Goal: Task Accomplishment & Management: Use online tool/utility

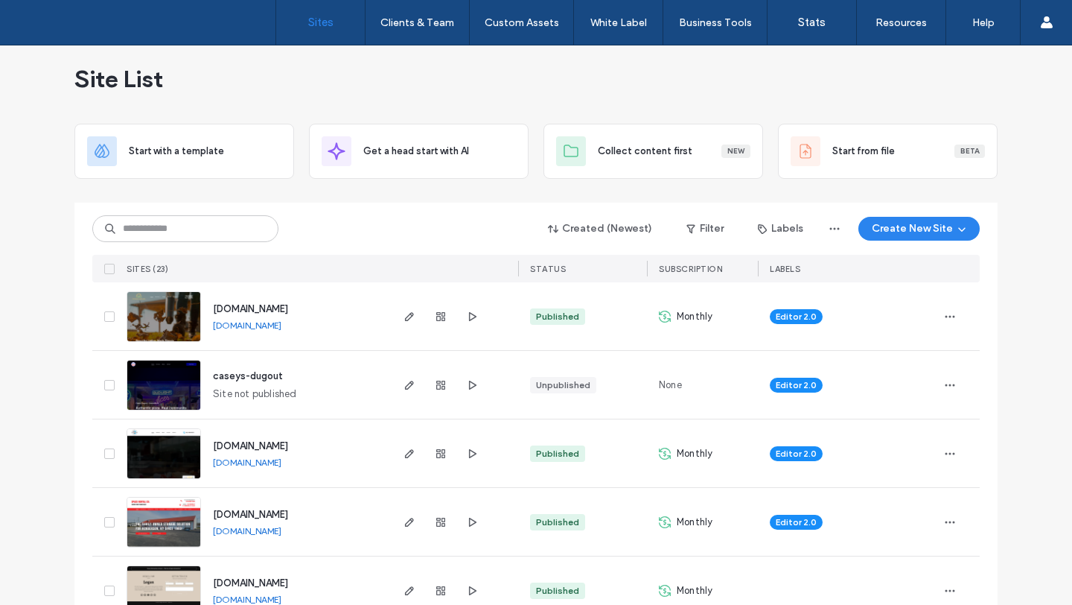
scroll to position [10, 0]
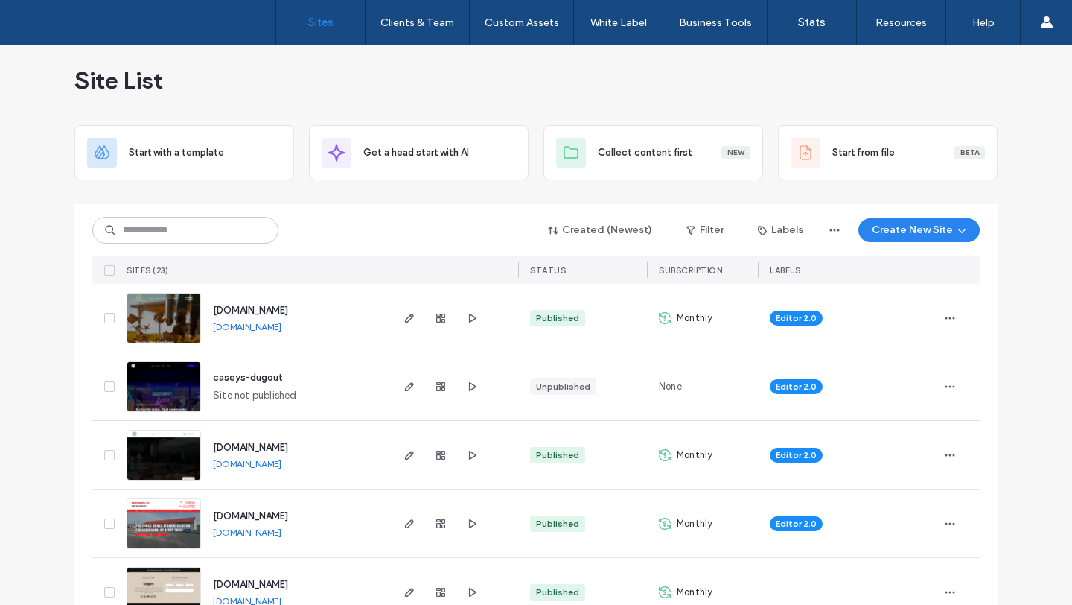
click at [159, 314] on img at bounding box center [163, 343] width 73 height 101
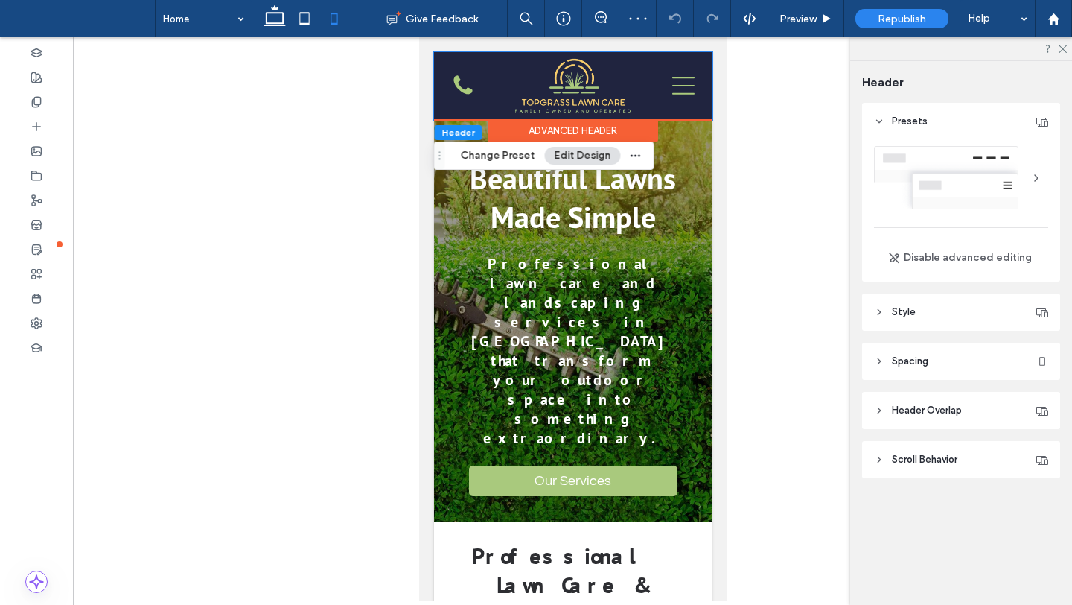
click at [576, 156] on button "Edit Design" at bounding box center [583, 156] width 76 height 18
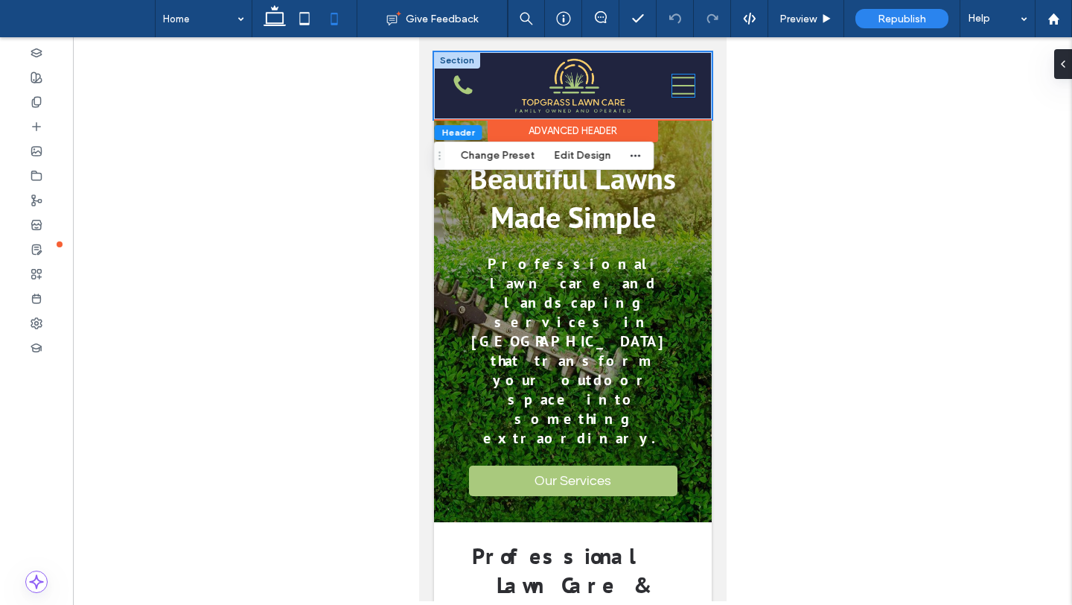
click at [677, 84] on icon at bounding box center [683, 85] width 22 height 22
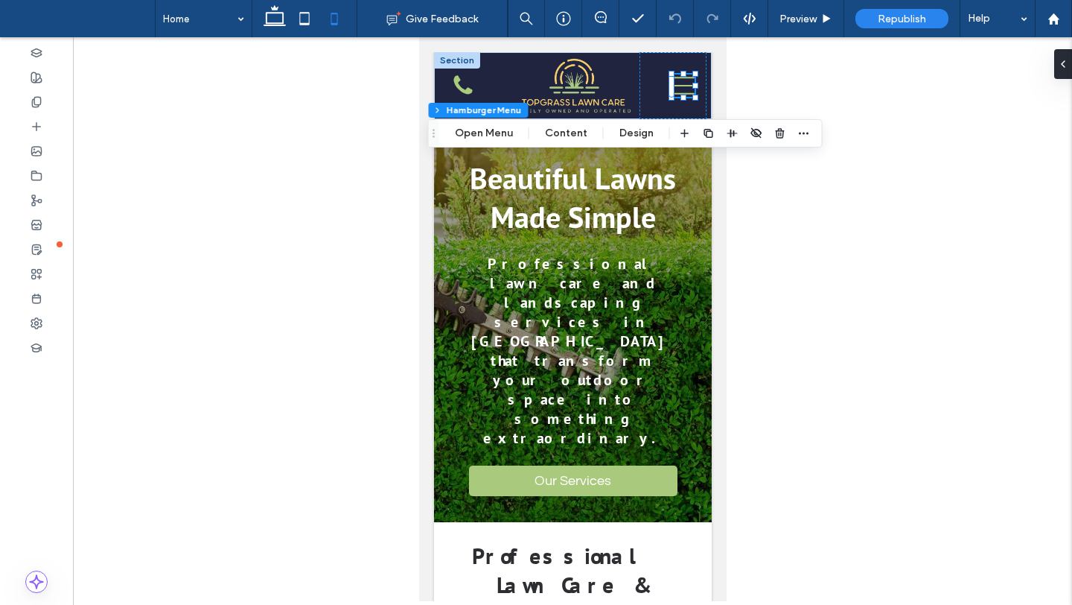
click at [677, 84] on icon at bounding box center [683, 85] width 22 height 22
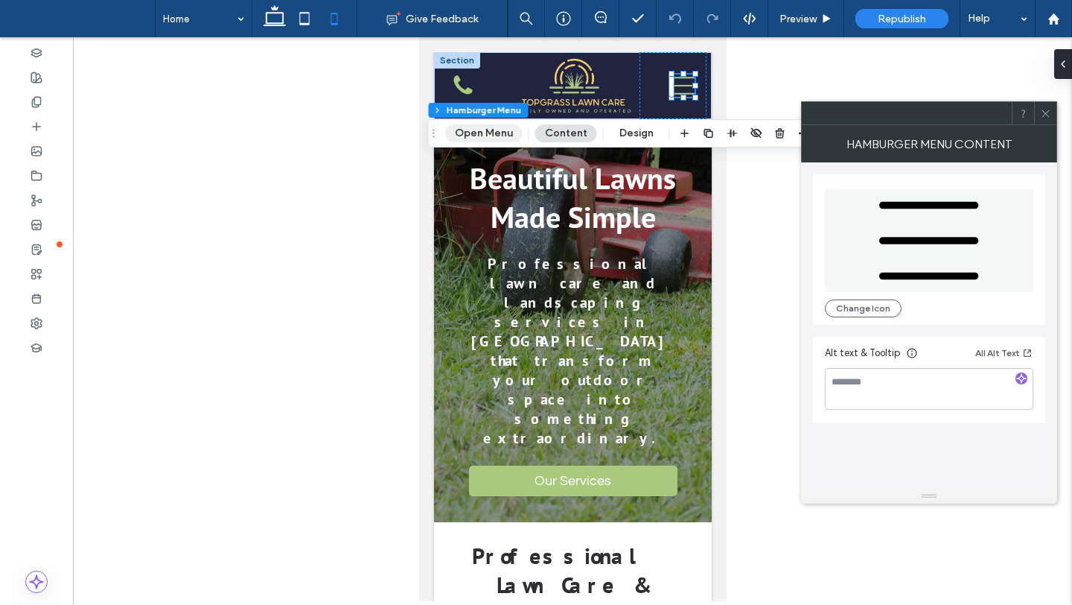
click at [505, 133] on button "Open Menu" at bounding box center [483, 133] width 77 height 18
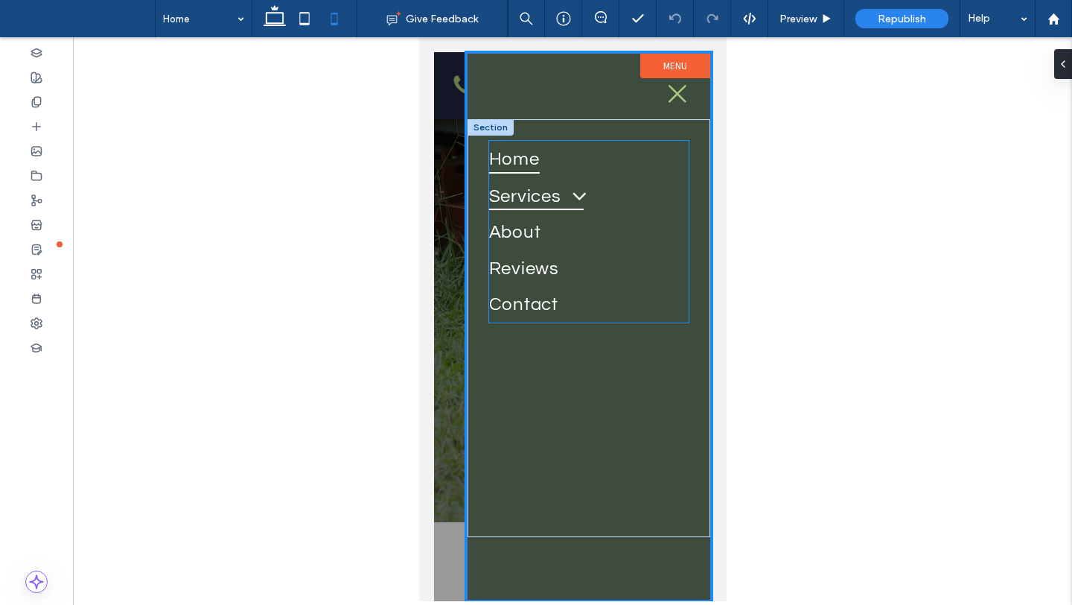
click at [583, 194] on span at bounding box center [572, 194] width 30 height 23
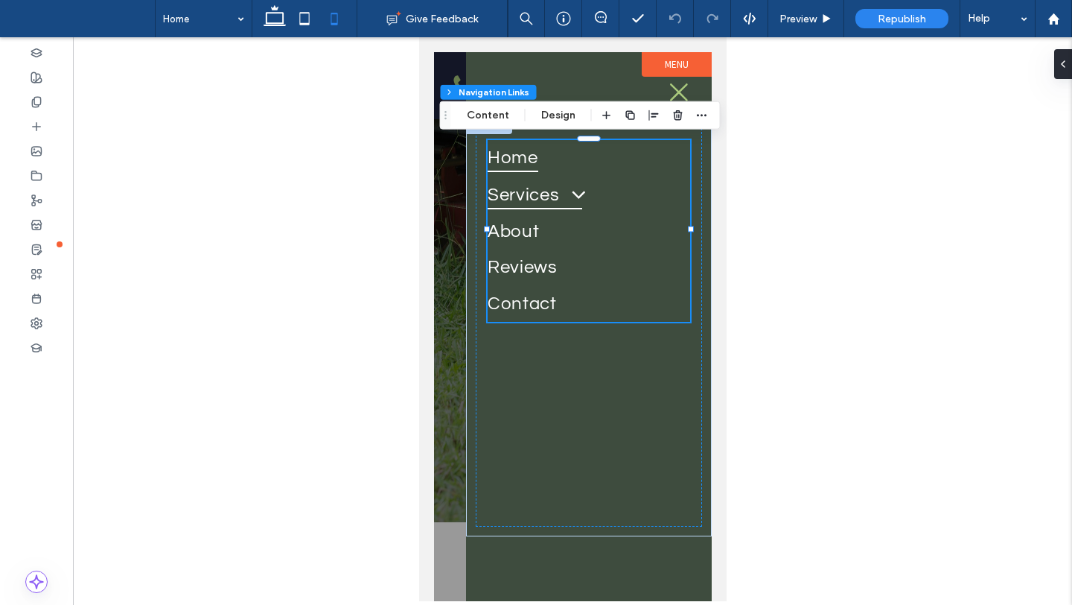
click at [583, 194] on span at bounding box center [571, 193] width 30 height 23
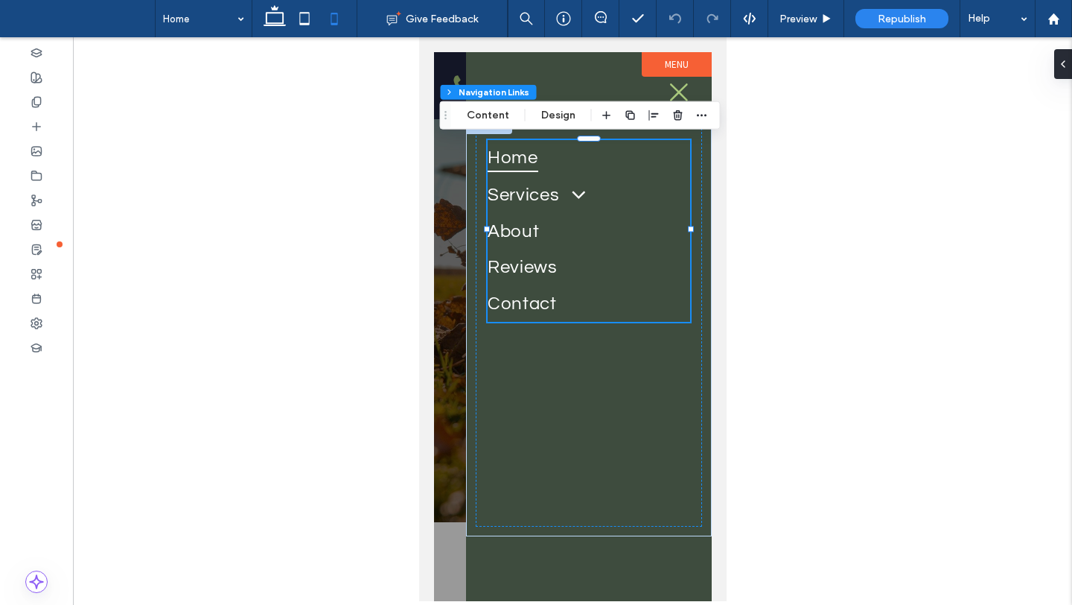
click at [548, 199] on span "Services" at bounding box center [534, 194] width 95 height 30
click at [575, 200] on span at bounding box center [571, 193] width 30 height 23
click at [582, 188] on span at bounding box center [571, 193] width 30 height 23
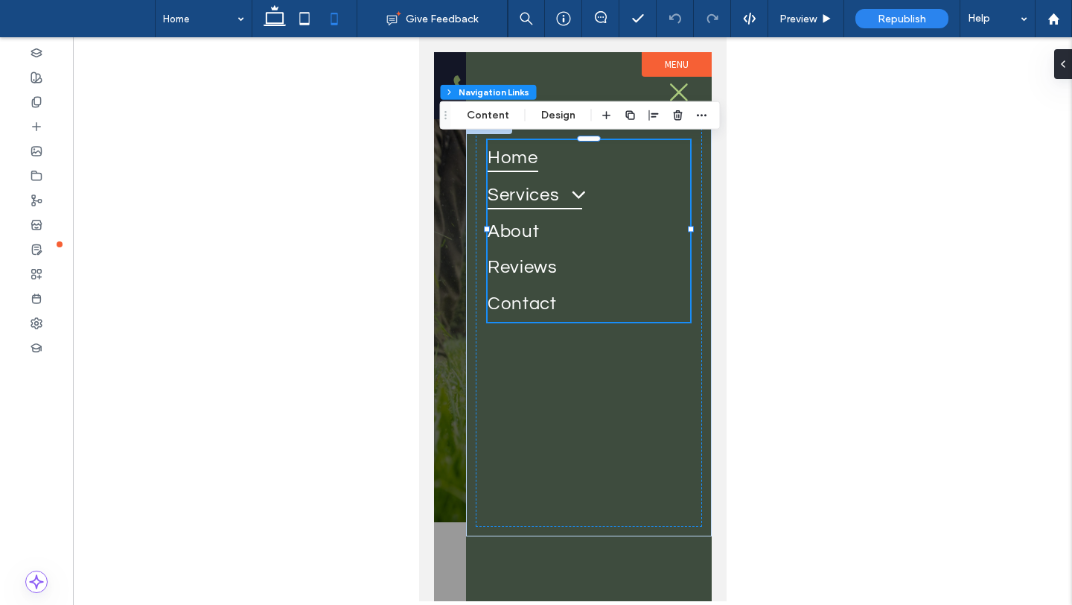
click at [547, 191] on span "Services" at bounding box center [534, 194] width 95 height 30
click at [579, 191] on span at bounding box center [571, 193] width 30 height 23
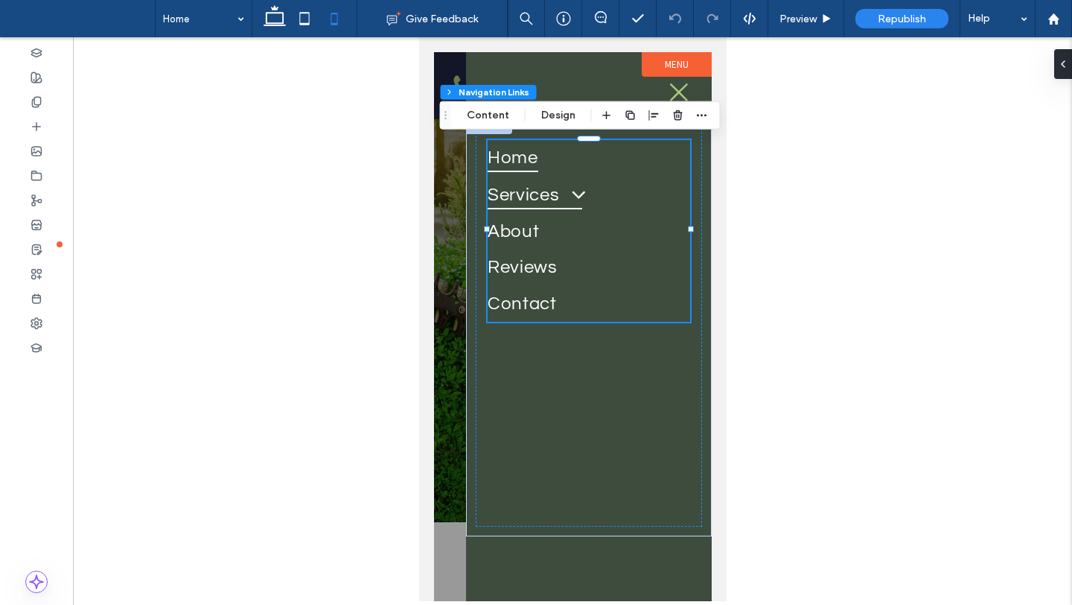
click at [579, 191] on span at bounding box center [571, 193] width 30 height 23
click at [526, 188] on span "Services" at bounding box center [534, 194] width 95 height 30
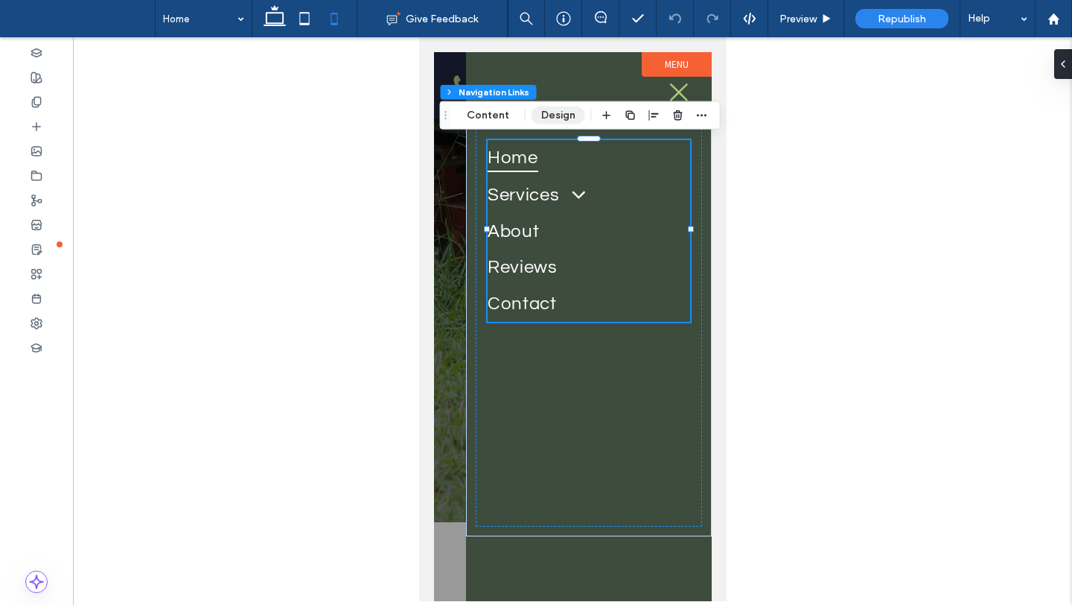
click at [547, 112] on button "Design" at bounding box center [559, 115] width 54 height 18
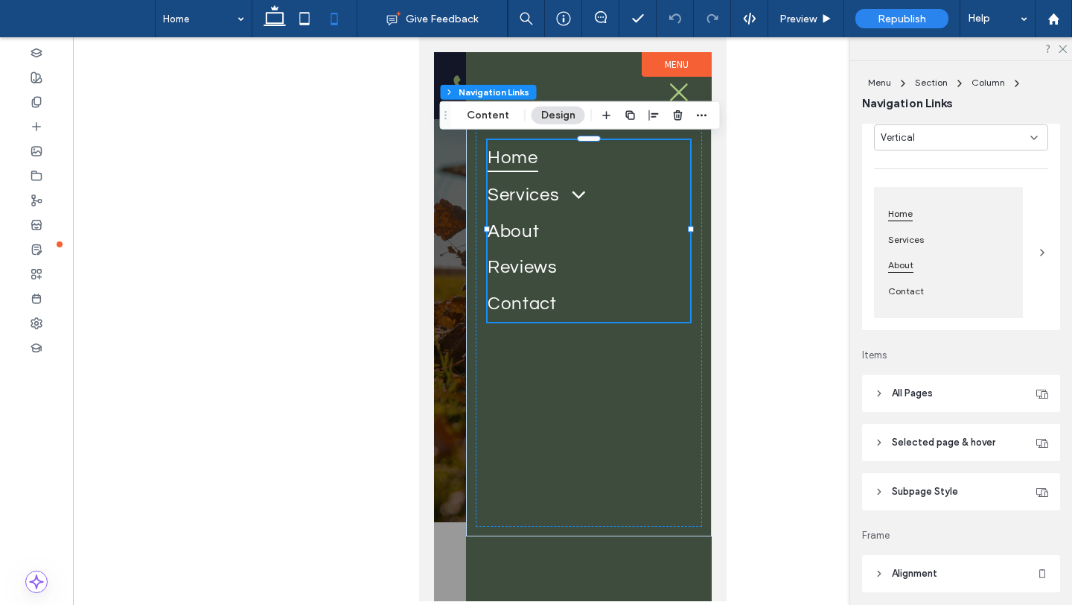
scroll to position [102, 0]
click at [903, 484] on span "Subpage Style" at bounding box center [925, 488] width 66 height 15
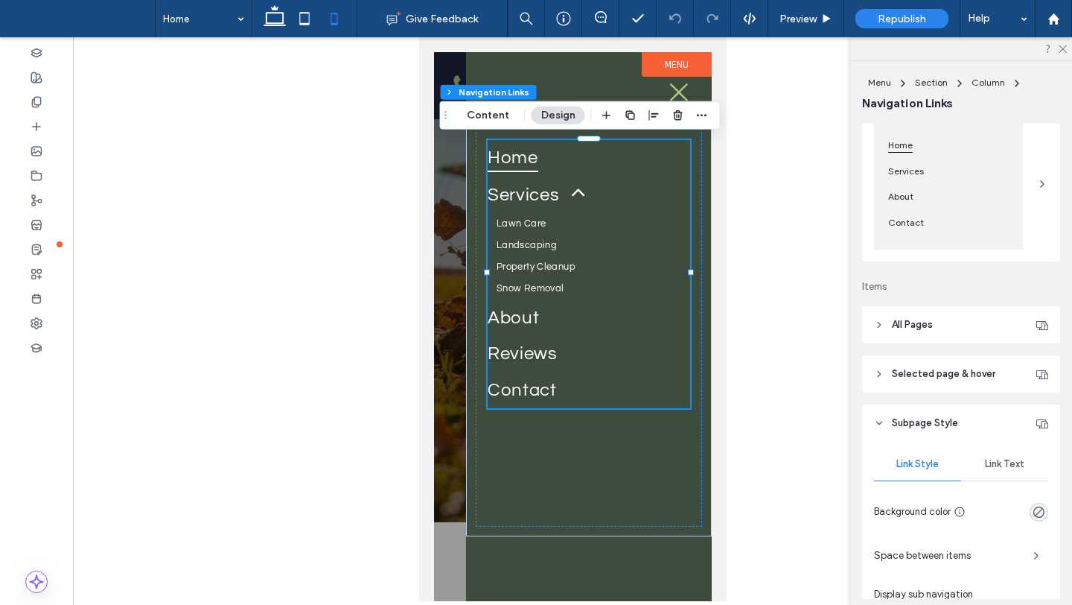
scroll to position [253, 0]
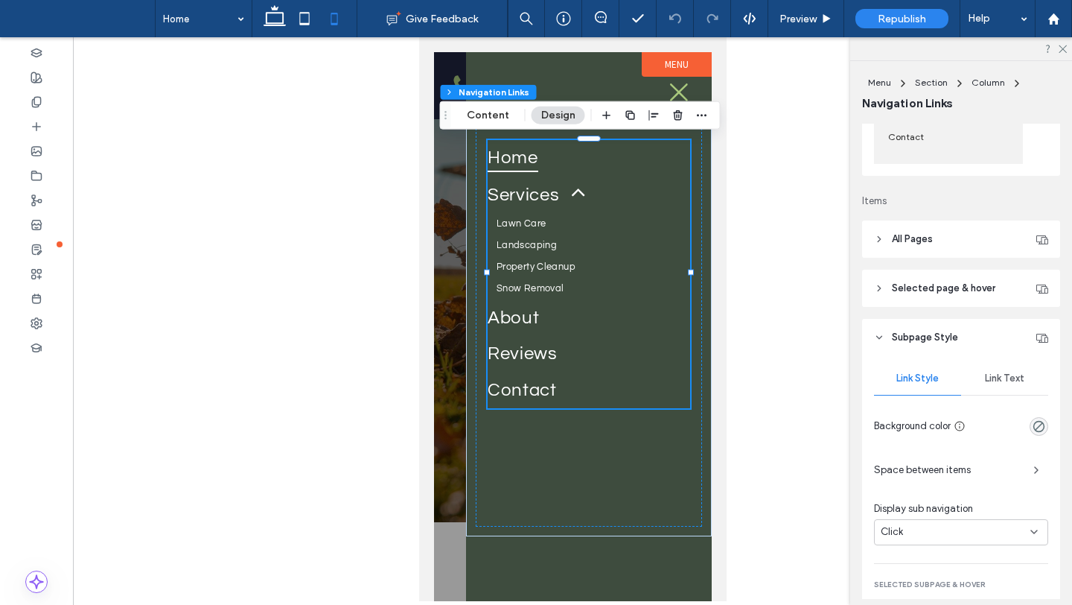
click at [1014, 370] on div "Link Text" at bounding box center [1004, 378] width 87 height 33
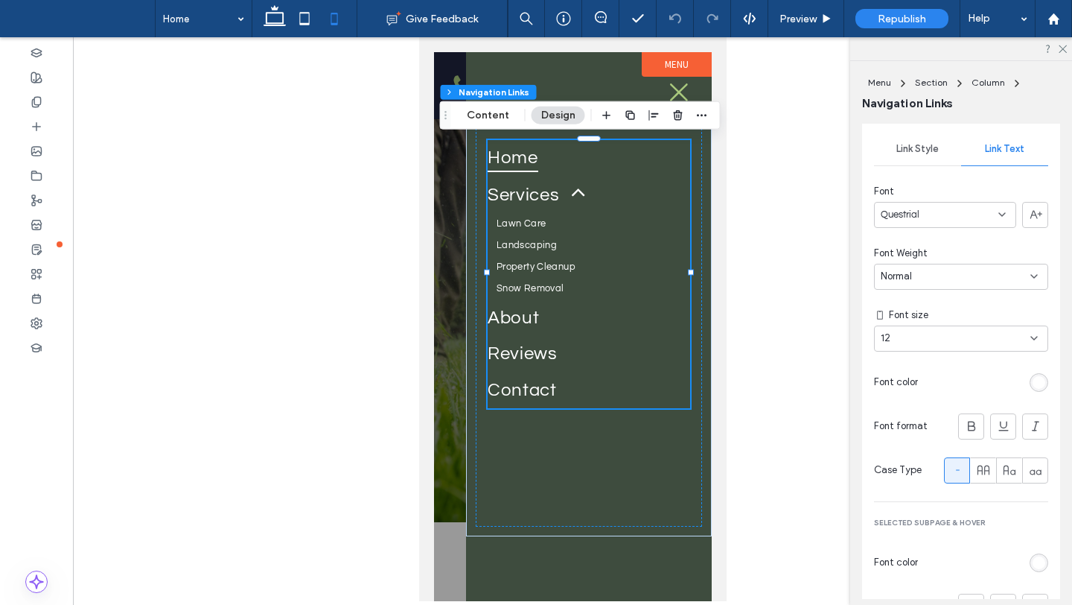
scroll to position [491, 0]
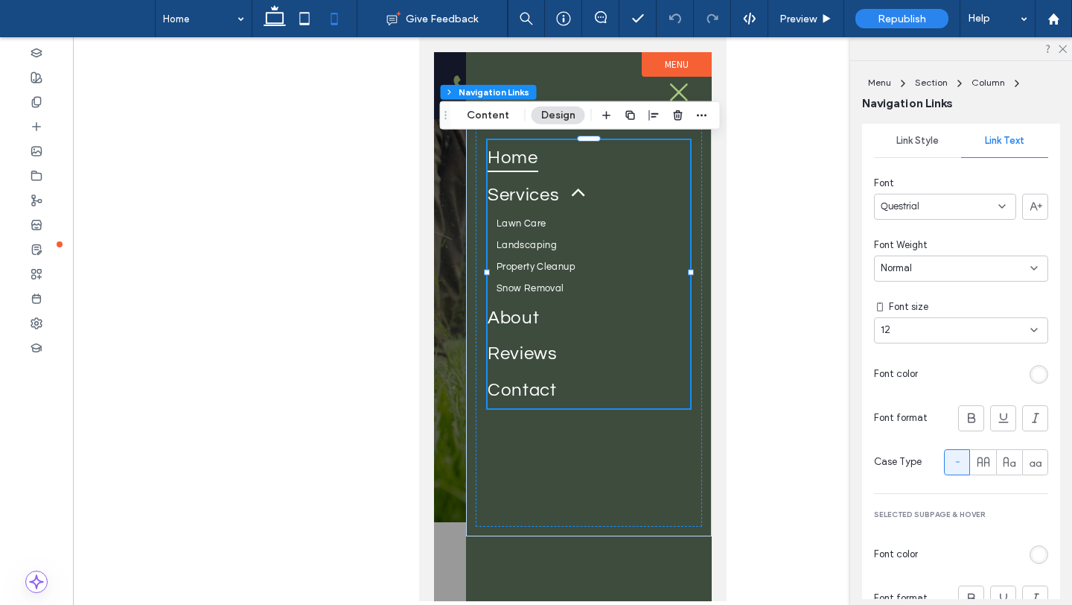
click at [1039, 381] on div "rgb(255, 255, 255)" at bounding box center [1039, 374] width 13 height 13
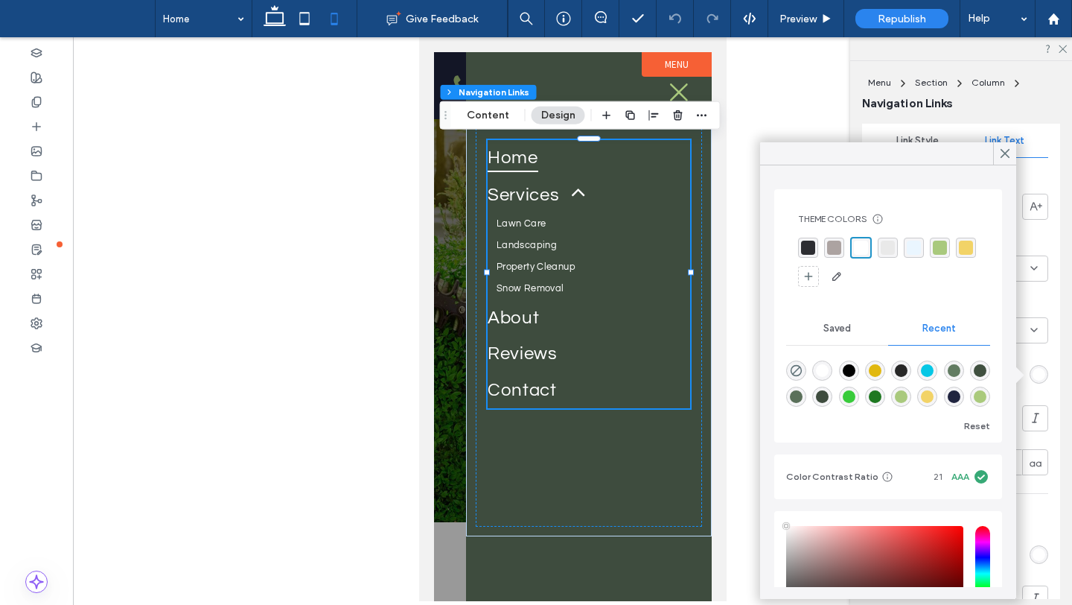
click at [856, 240] on div "rgba(255, 255, 255, 1)" at bounding box center [861, 248] width 22 height 22
click at [1008, 150] on icon at bounding box center [1005, 153] width 13 height 13
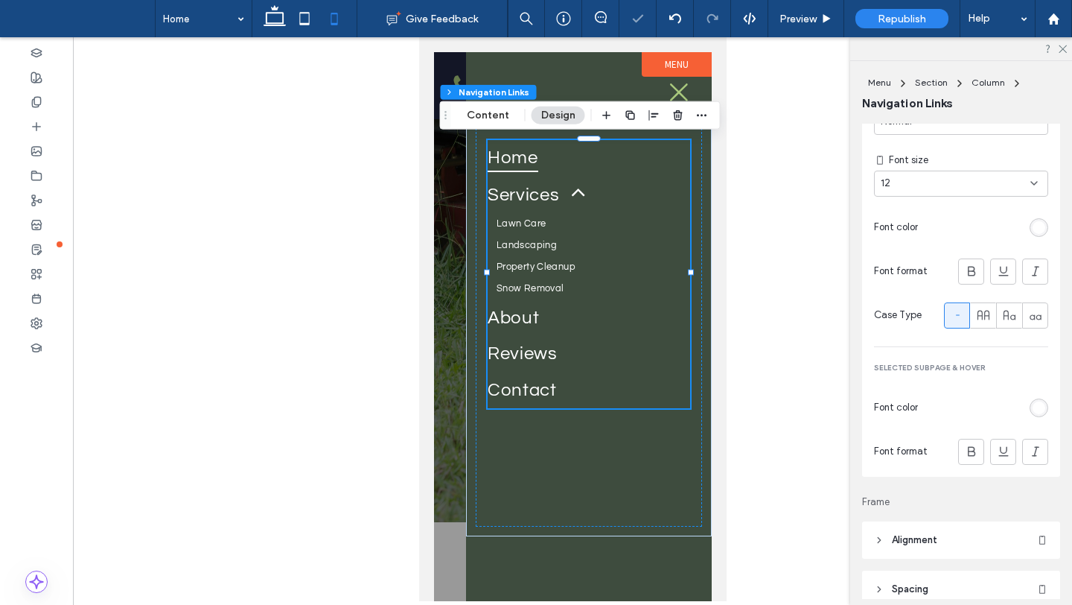
scroll to position [674, 0]
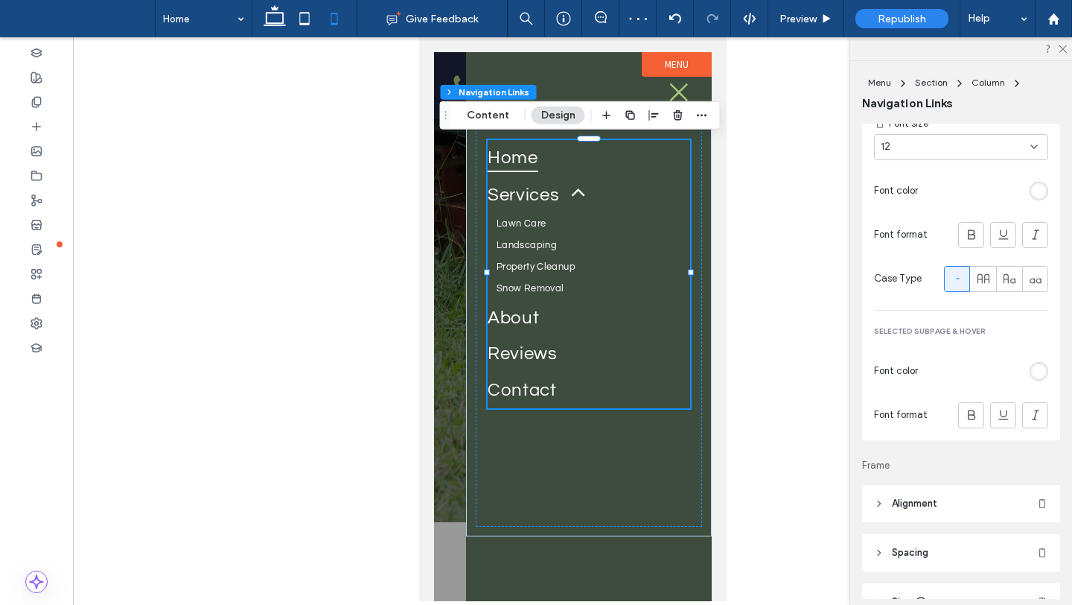
click at [1037, 375] on div "rgb(255, 255, 255)" at bounding box center [1039, 371] width 13 height 13
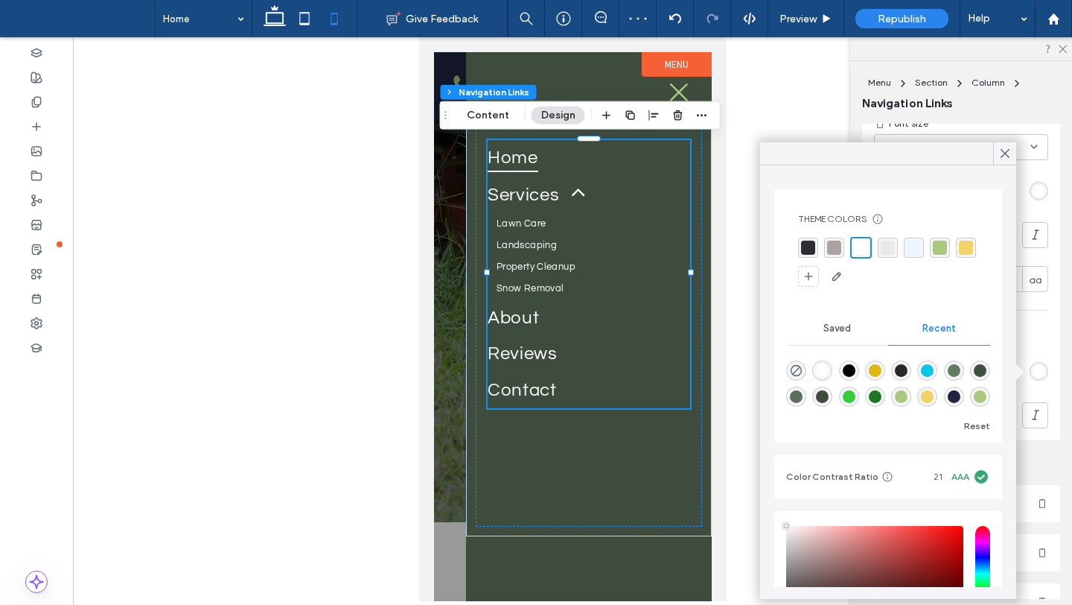
click at [869, 257] on div "rgba(255, 255, 255, 1)" at bounding box center [861, 248] width 22 height 22
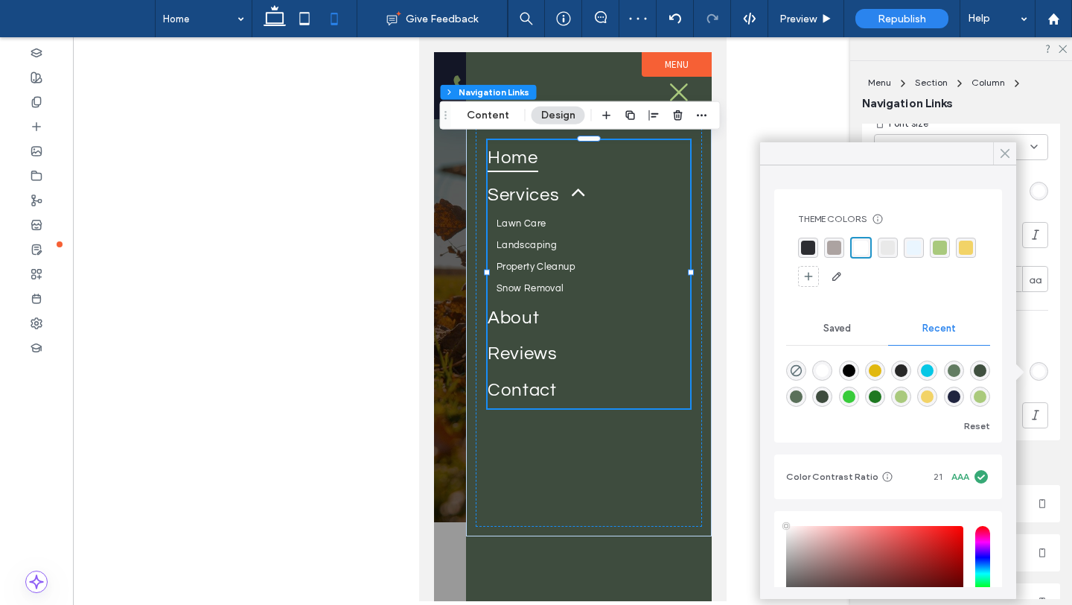
click at [1008, 151] on icon at bounding box center [1005, 153] width 13 height 13
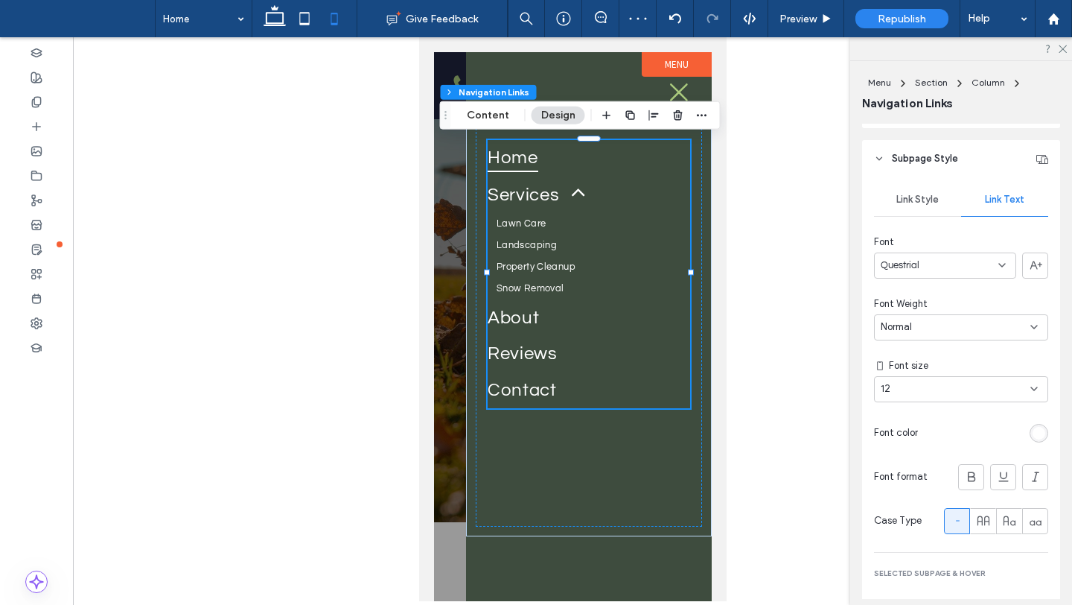
scroll to position [427, 0]
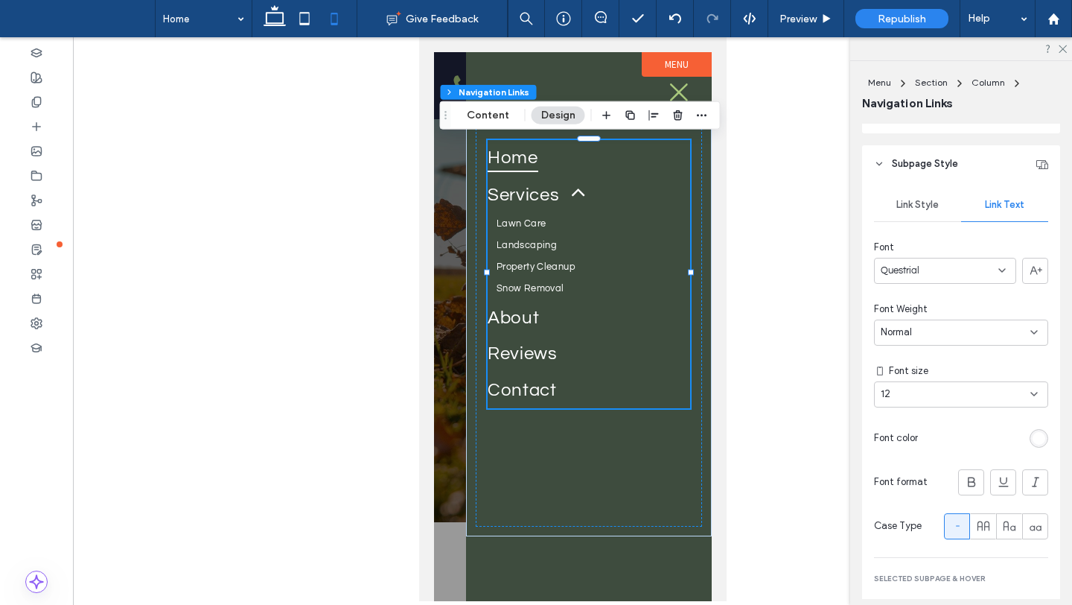
click at [1061, 215] on div "Rename pages and edit their order, SEO and settings on the Pages Panel. Layout …" at bounding box center [966, 361] width 208 height 475
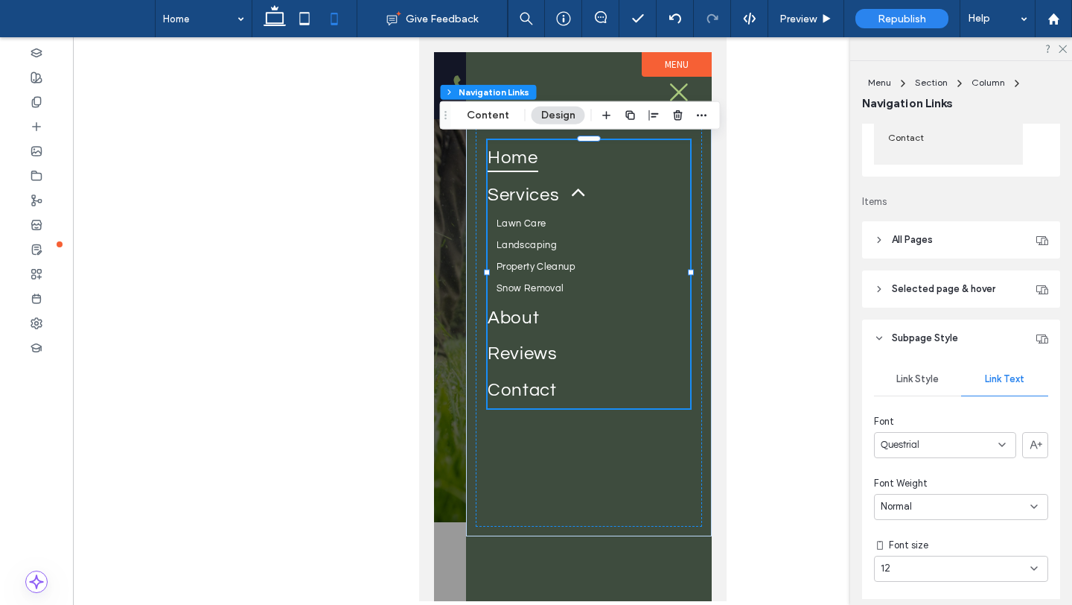
scroll to position [249, 0]
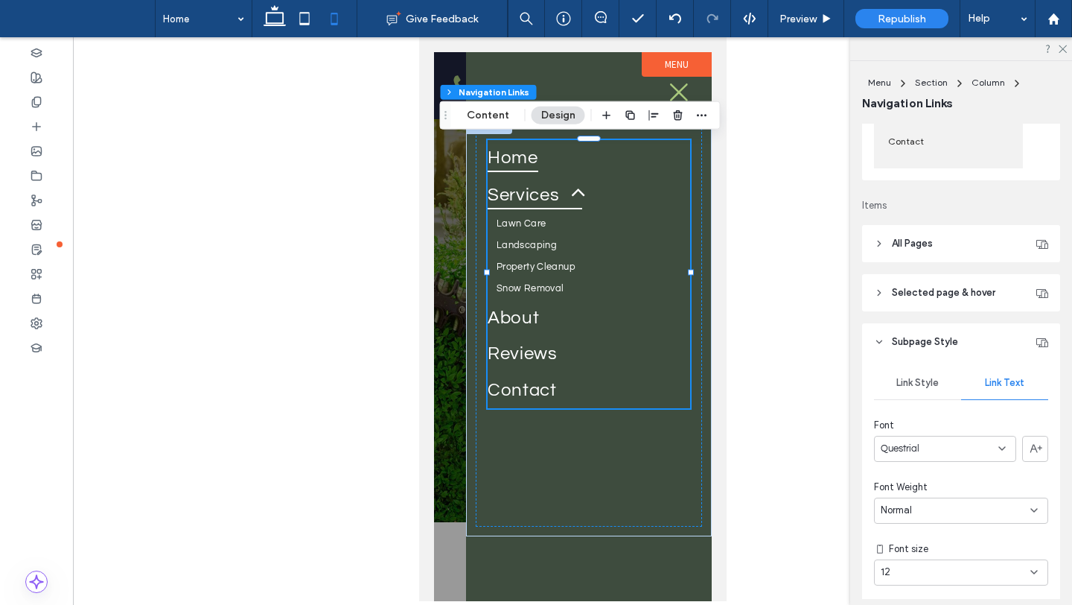
click at [575, 188] on span at bounding box center [571, 193] width 30 height 23
click at [675, 90] on icon at bounding box center [678, 92] width 18 height 18
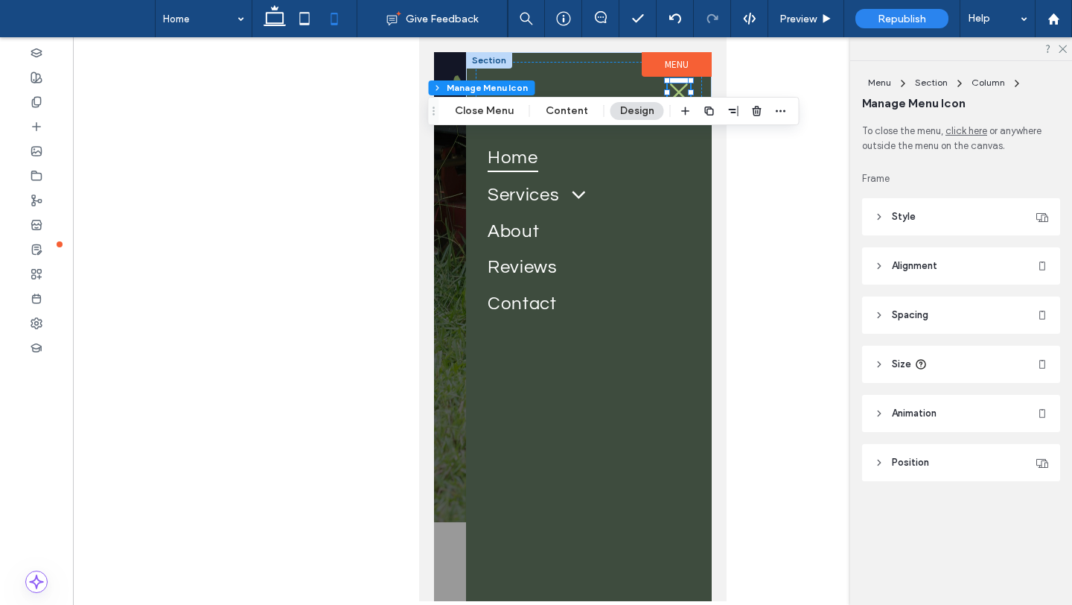
click at [677, 92] on icon at bounding box center [678, 92] width 18 height 18
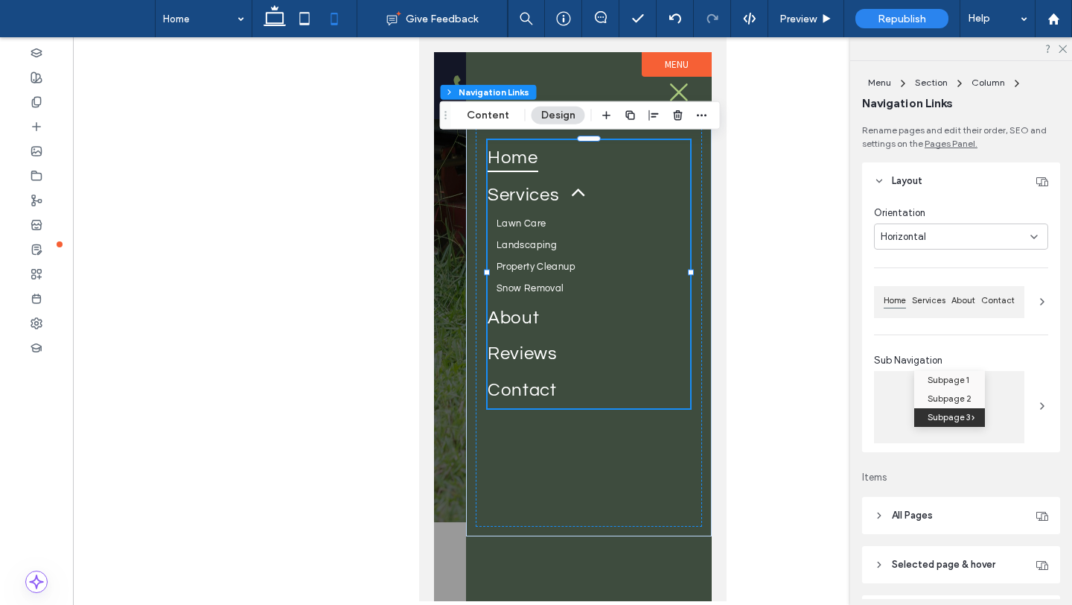
type input "***"
type input "****"
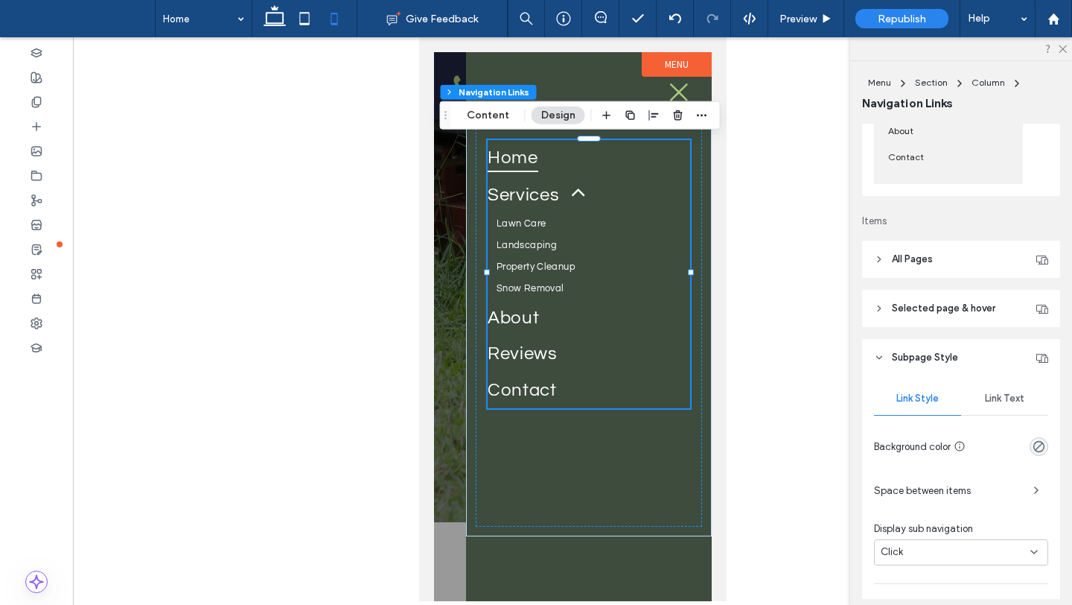
click at [555, 197] on span "Services" at bounding box center [534, 194] width 95 height 30
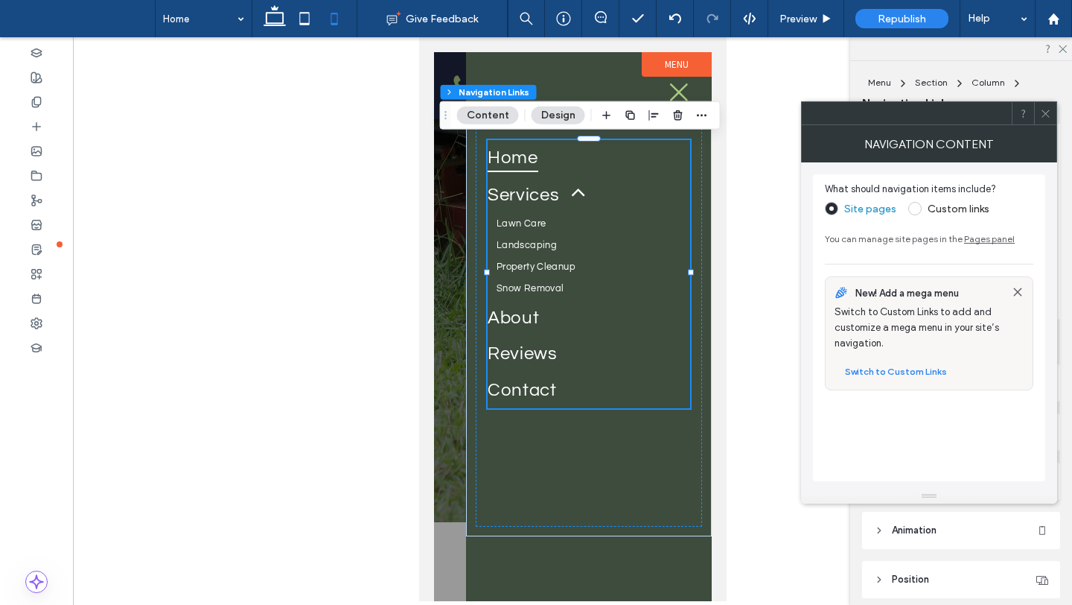
scroll to position [643, 0]
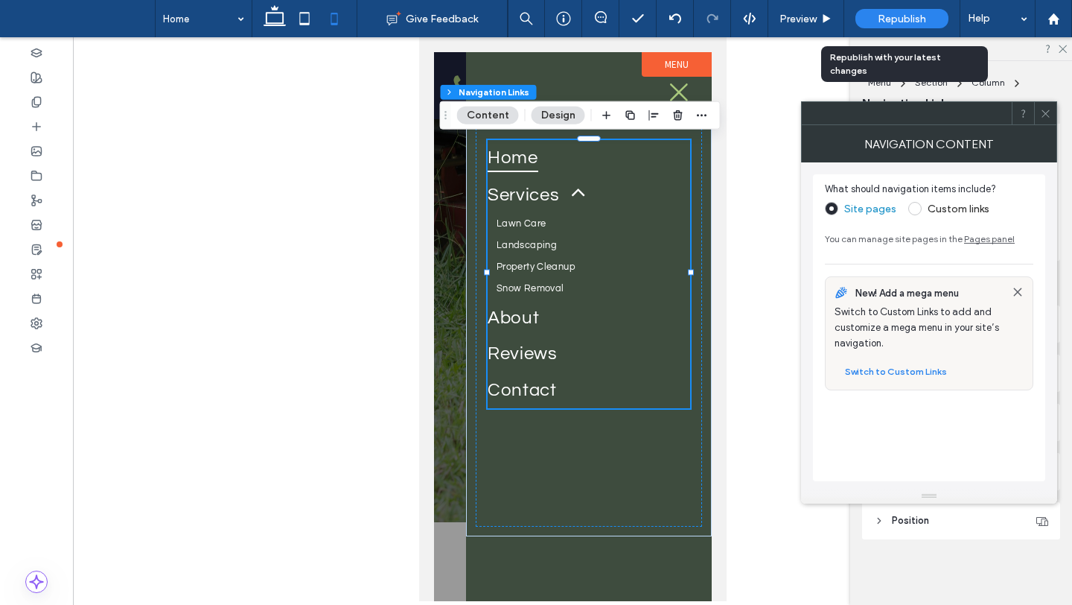
click at [900, 25] on div "Republish" at bounding box center [902, 18] width 93 height 19
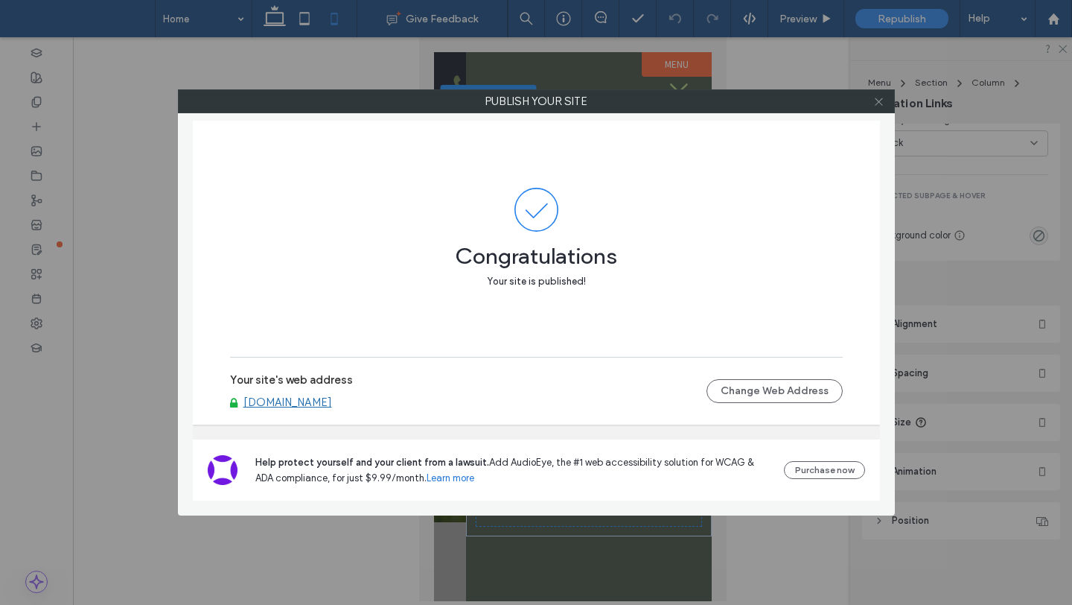
click at [874, 106] on icon at bounding box center [879, 101] width 11 height 11
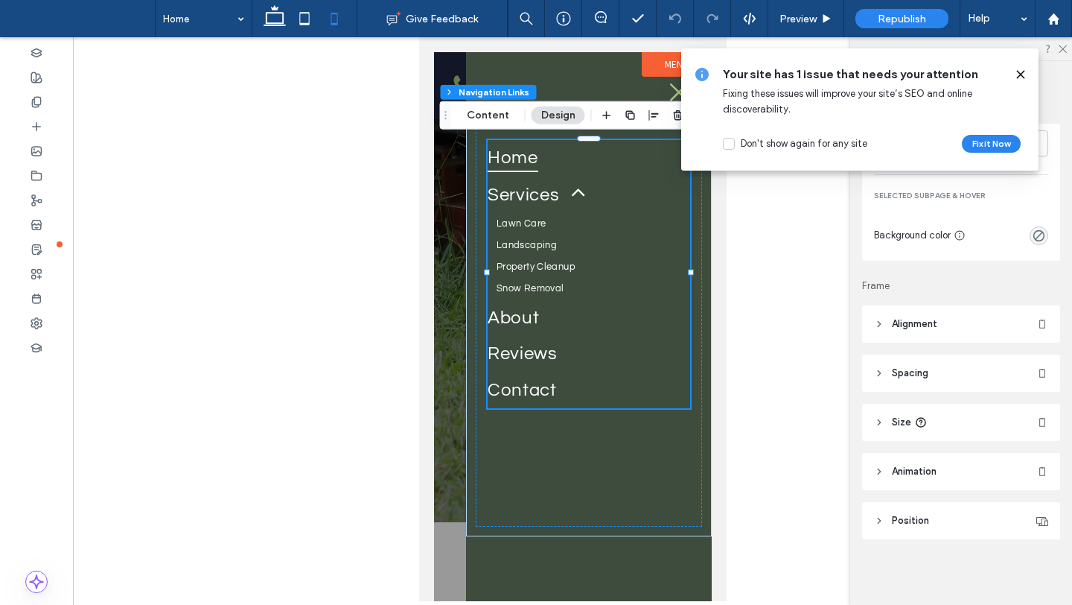
click at [1020, 75] on use at bounding box center [1020, 74] width 7 height 7
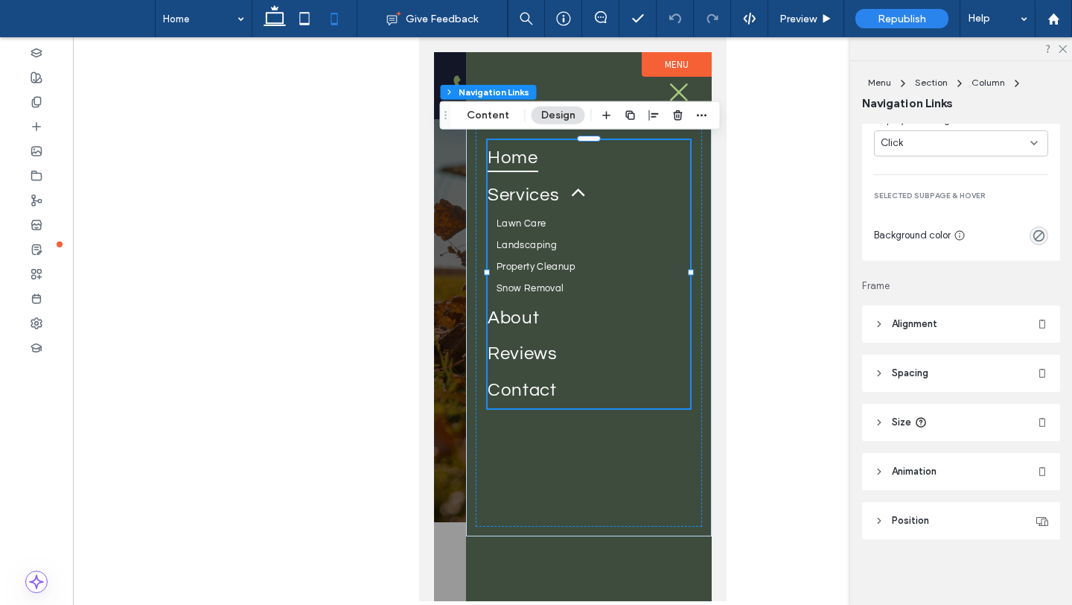
scroll to position [0, 0]
click at [678, 95] on icon at bounding box center [678, 92] width 22 height 22
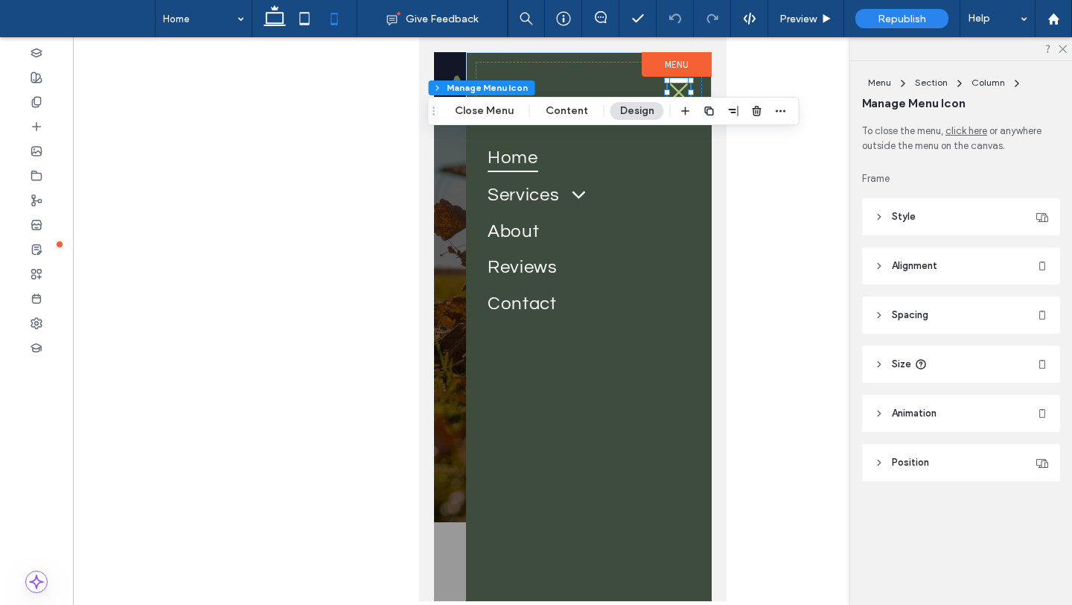
click at [727, 217] on div at bounding box center [572, 319] width 999 height 564
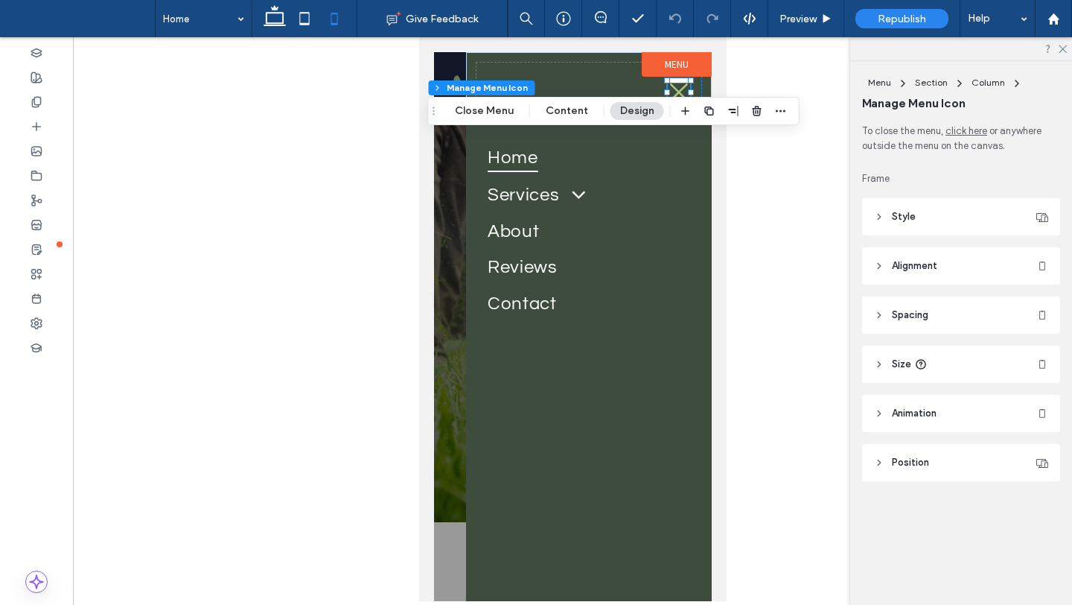
click at [768, 88] on div at bounding box center [572, 319] width 999 height 564
click at [620, 84] on div at bounding box center [588, 85] width 226 height 46
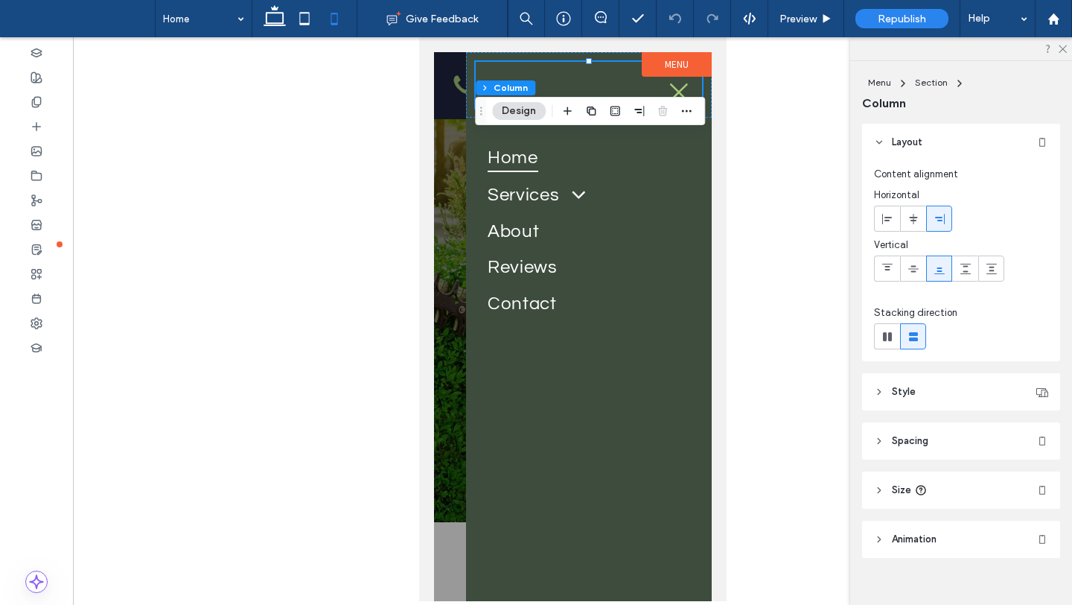
click at [366, 209] on div at bounding box center [572, 319] width 999 height 564
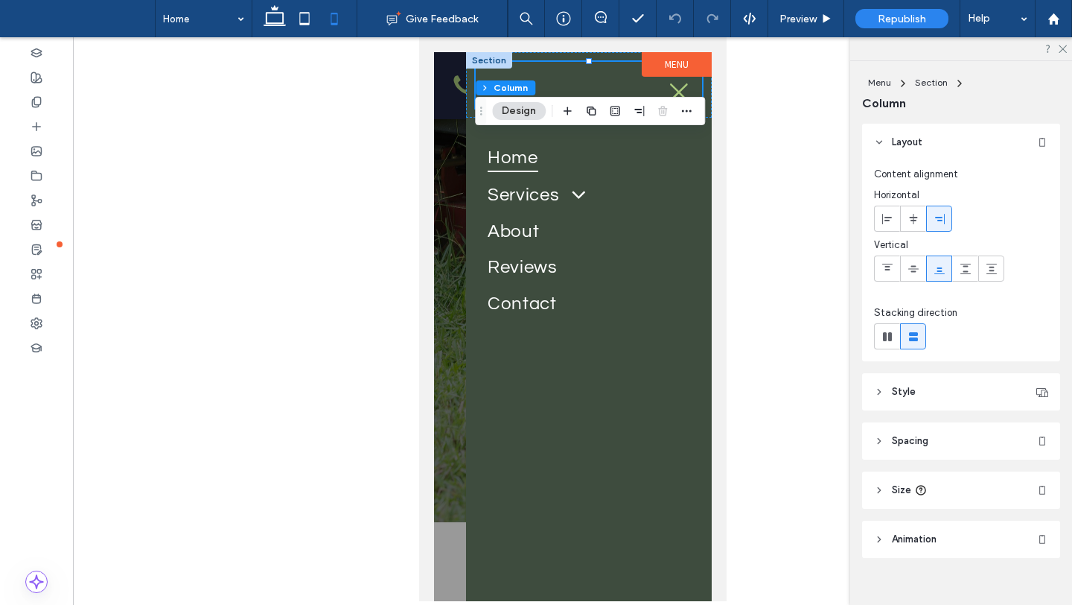
click at [556, 74] on div at bounding box center [588, 85] width 226 height 46
click at [527, 114] on button "Design" at bounding box center [519, 111] width 54 height 18
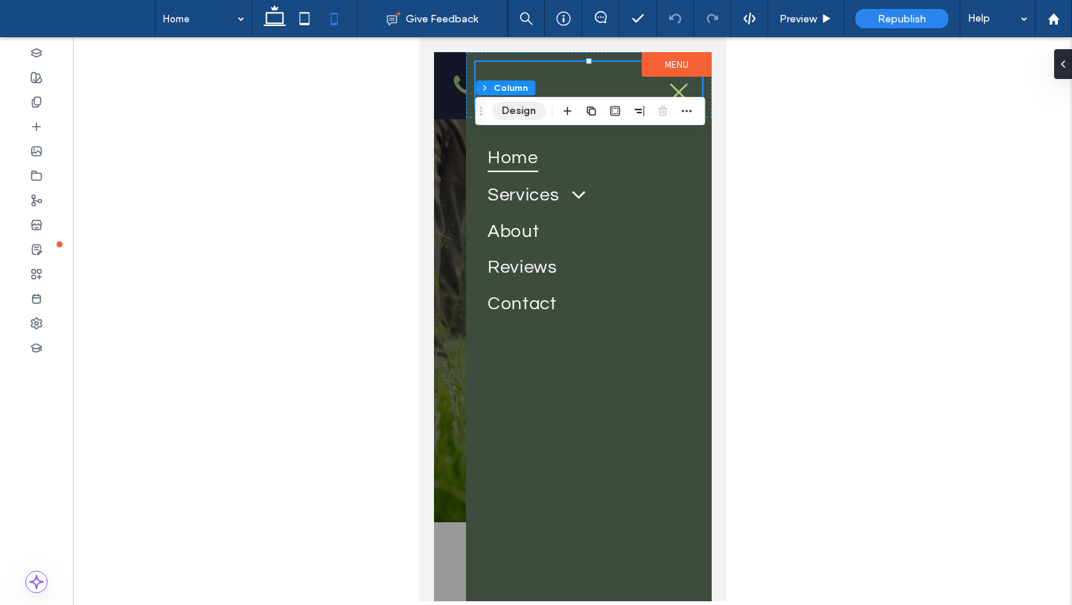
click at [524, 111] on button "Design" at bounding box center [519, 111] width 54 height 18
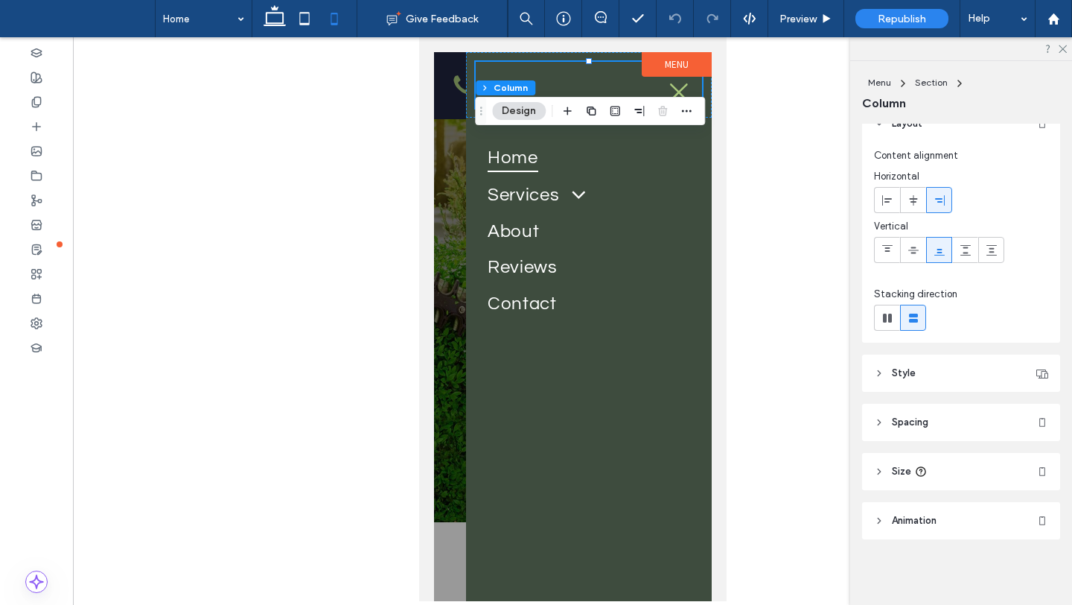
scroll to position [15, 0]
click at [681, 88] on icon at bounding box center [678, 92] width 18 height 18
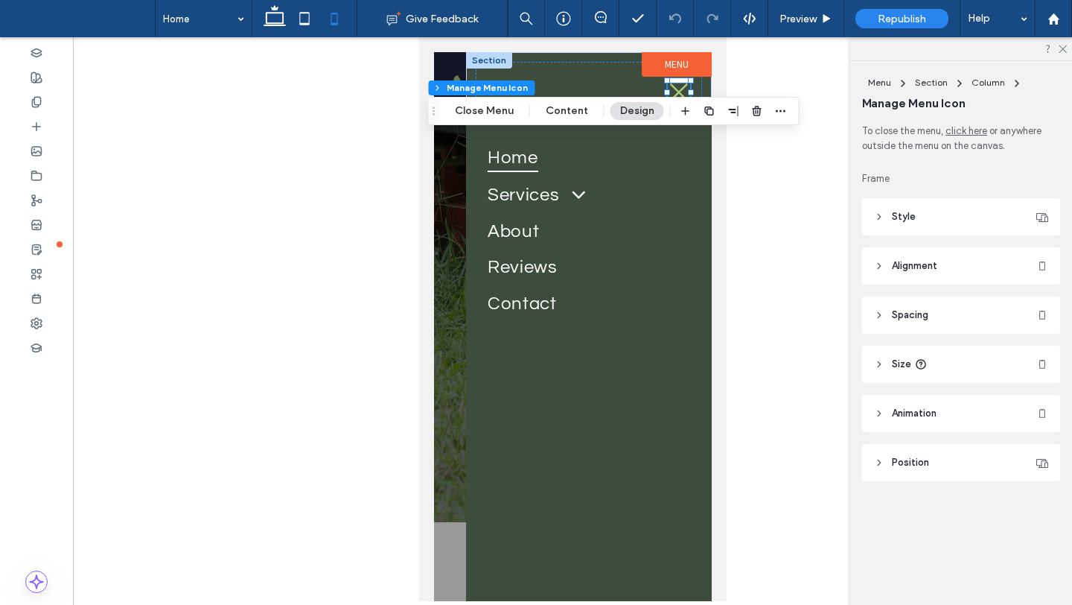
click at [681, 85] on icon at bounding box center [678, 92] width 22 height 22
click at [445, 185] on div at bounding box center [572, 326] width 278 height 549
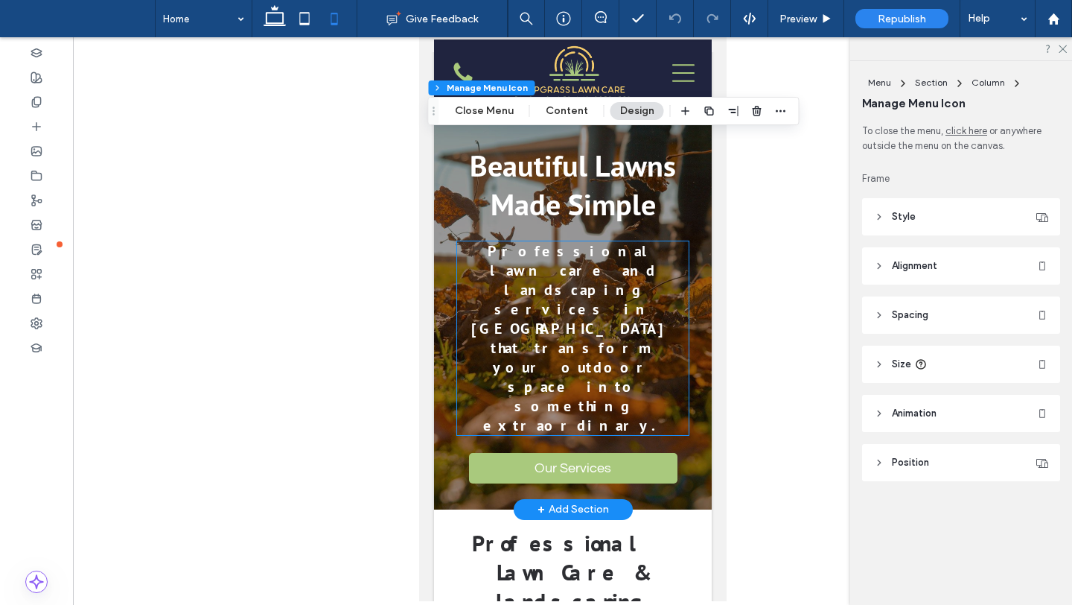
scroll to position [0, 0]
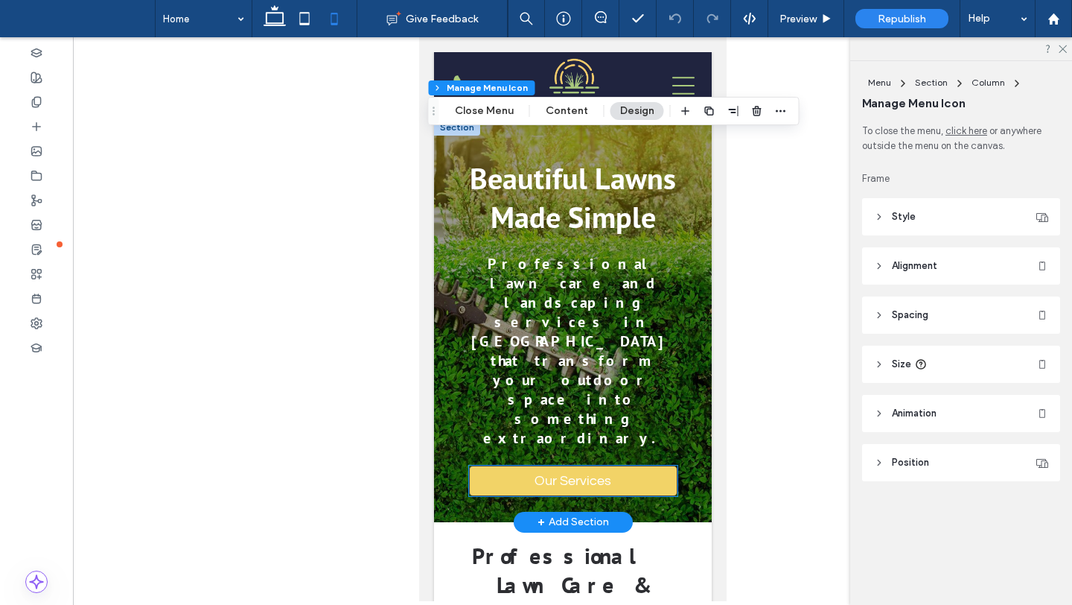
click at [583, 465] on link "Our Services" at bounding box center [572, 480] width 209 height 31
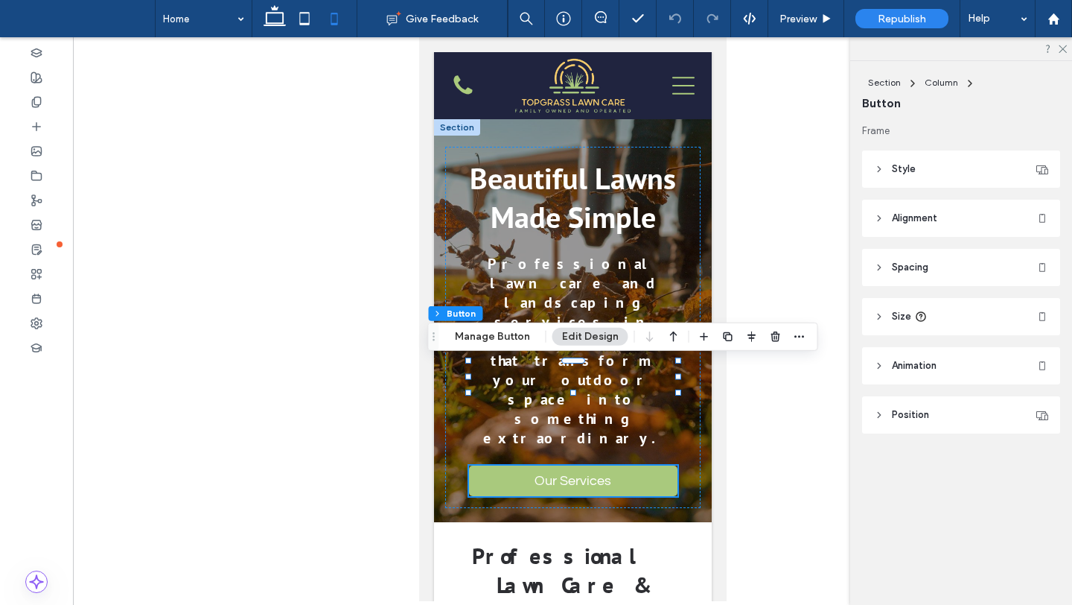
click at [771, 189] on div at bounding box center [572, 319] width 999 height 564
click at [684, 145] on div "Beautiful Lawns Made Simple Professional lawn care and landscaping services in …" at bounding box center [572, 320] width 278 height 403
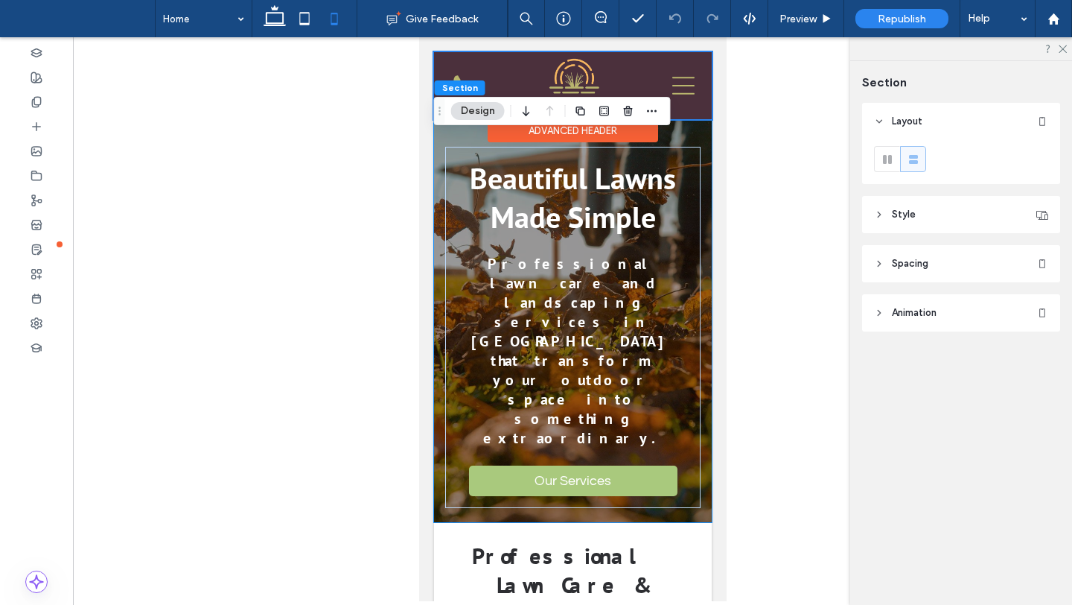
click at [684, 89] on div at bounding box center [572, 85] width 278 height 67
